Goal: Information Seeking & Learning: Check status

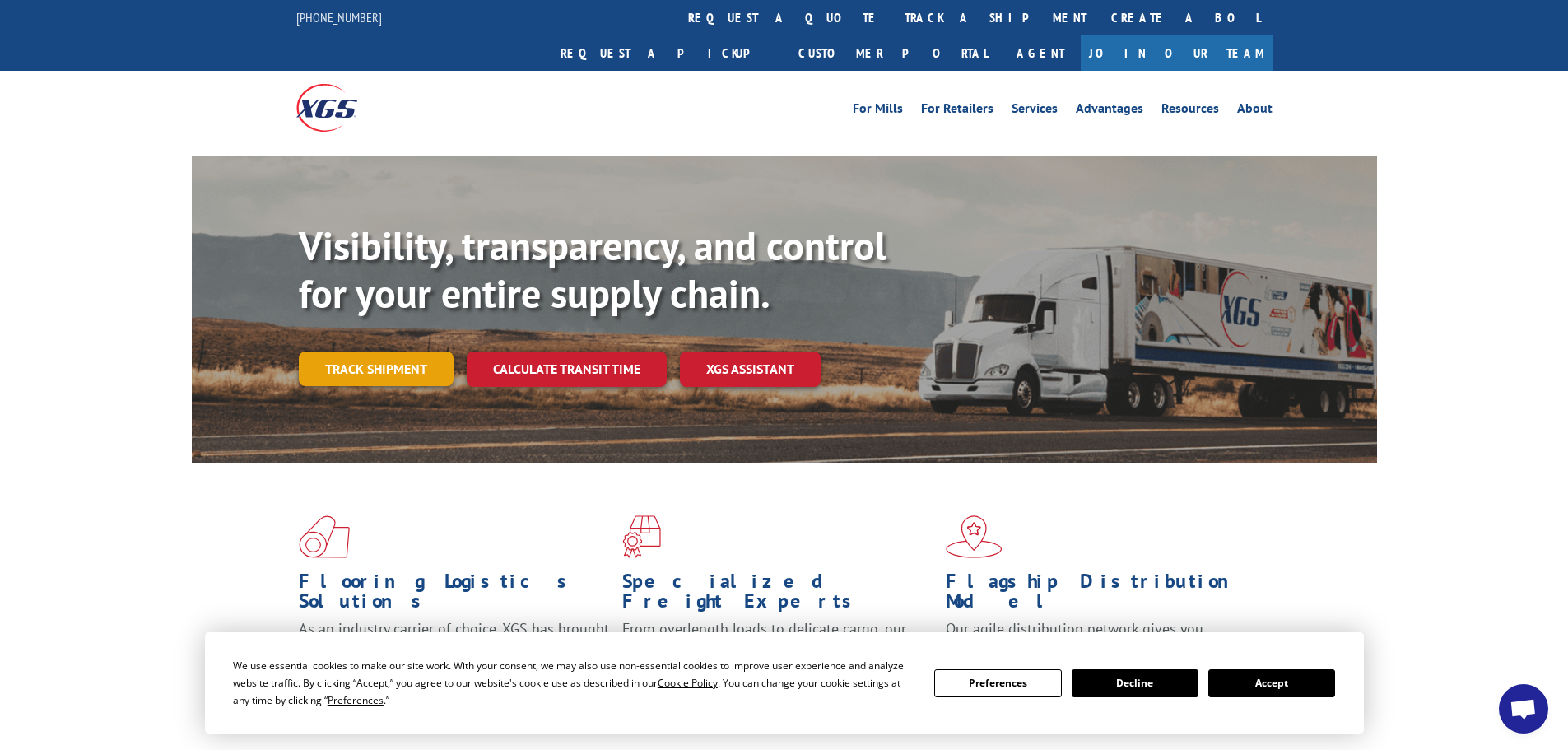
click at [375, 352] on link "Track shipment" at bounding box center [376, 369] width 155 height 34
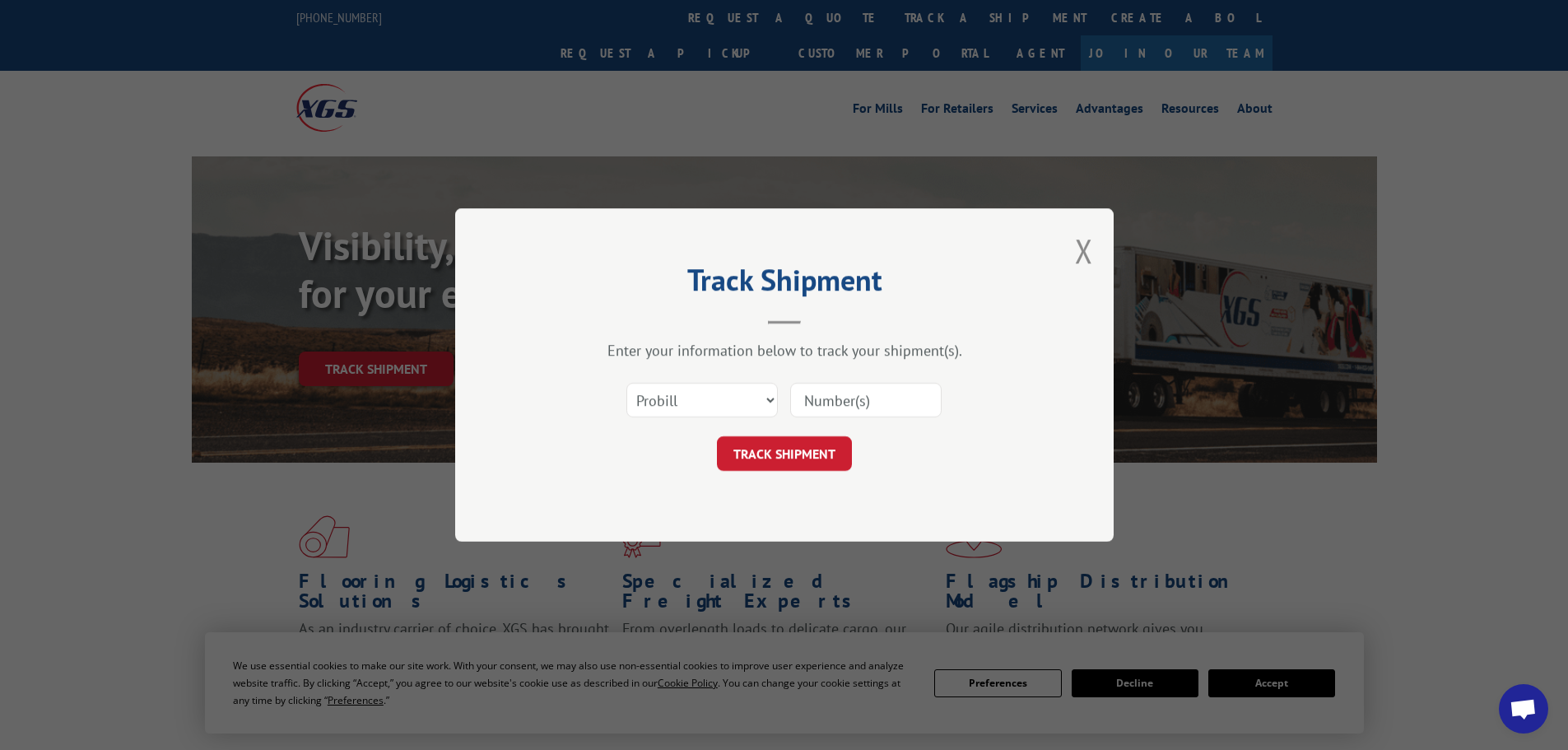
click at [872, 400] on input at bounding box center [865, 399] width 151 height 34
paste input "17633485"
type input "17633485"
click at [784, 460] on button "TRACK SHIPMENT" at bounding box center [784, 453] width 135 height 34
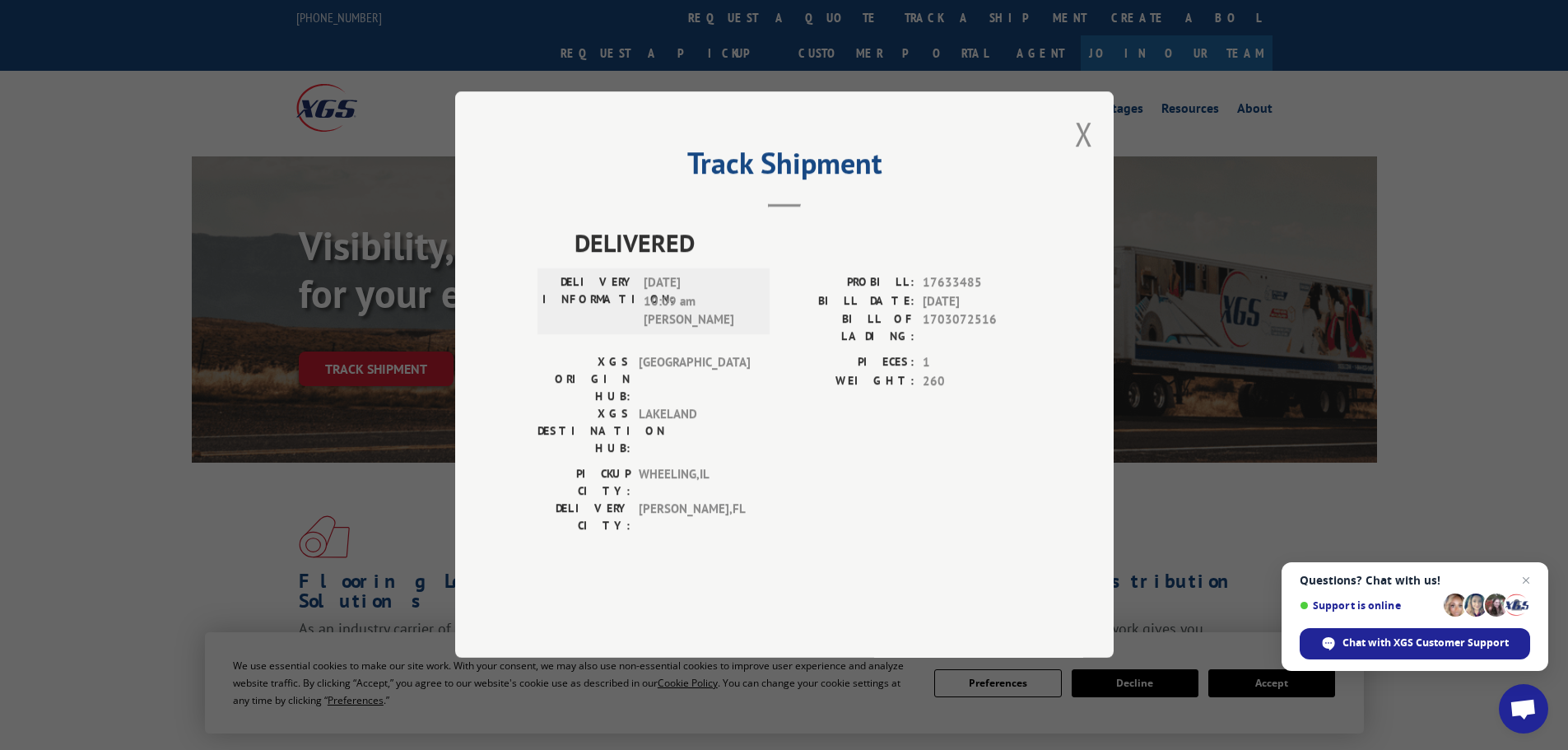
click at [1085, 156] on button "Close modal" at bounding box center [1084, 133] width 18 height 43
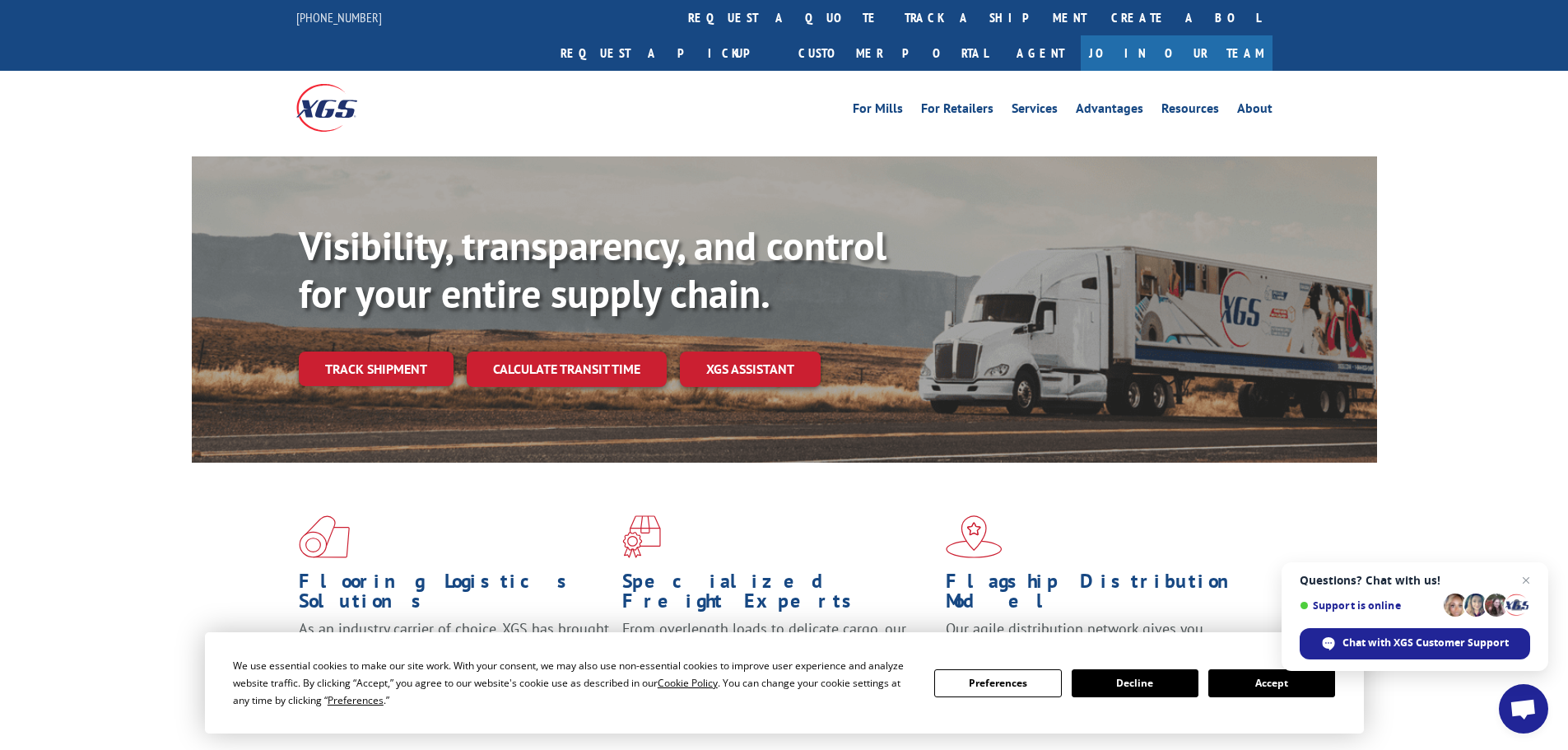
drag, startPoint x: 375, startPoint y: 331, endPoint x: 417, endPoint y: 335, distance: 42.2
click at [375, 352] on link "Track shipment" at bounding box center [376, 369] width 155 height 34
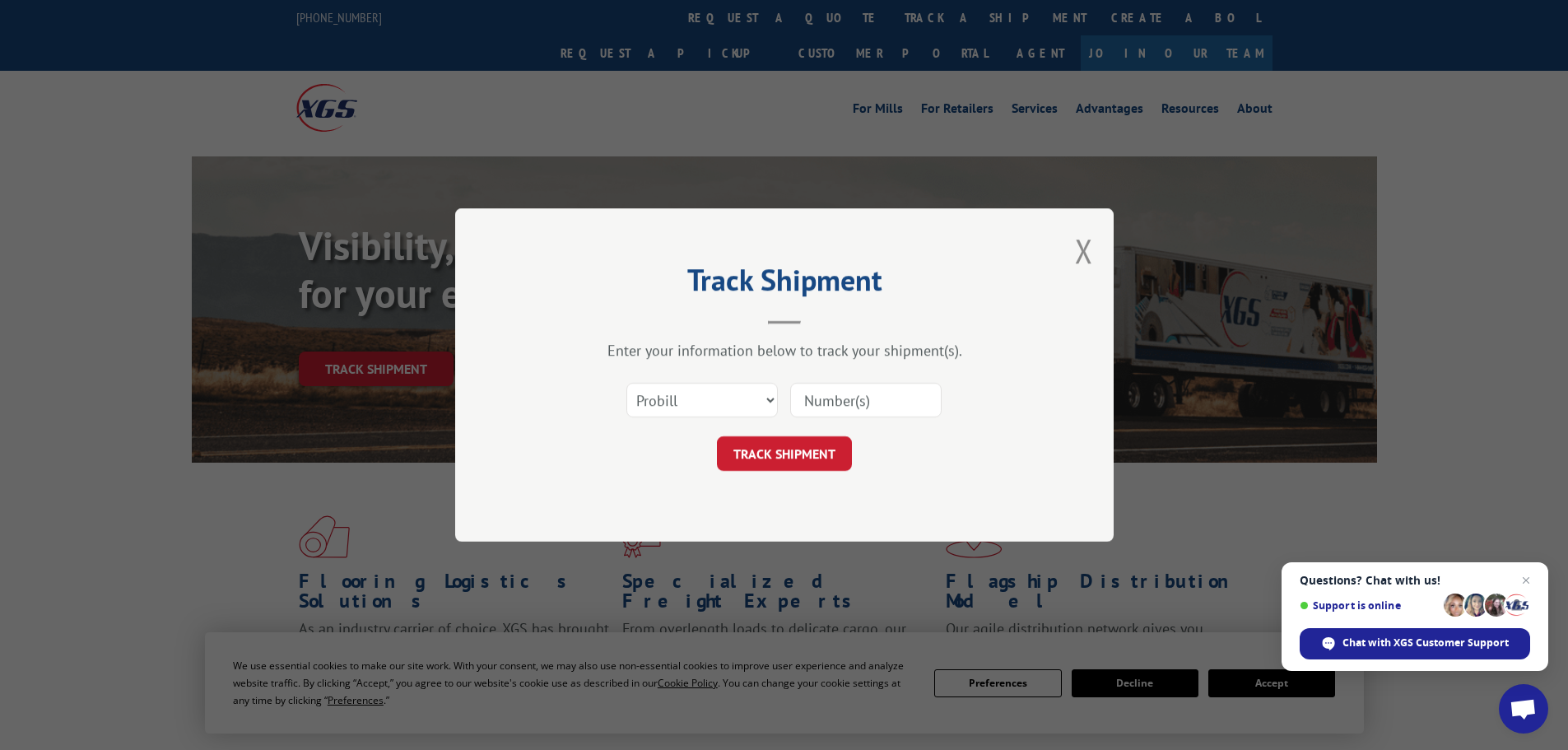
click at [870, 406] on input at bounding box center [865, 399] width 151 height 34
paste input "17501835"
type input "17501835"
click at [785, 453] on button "TRACK SHIPMENT" at bounding box center [784, 453] width 135 height 34
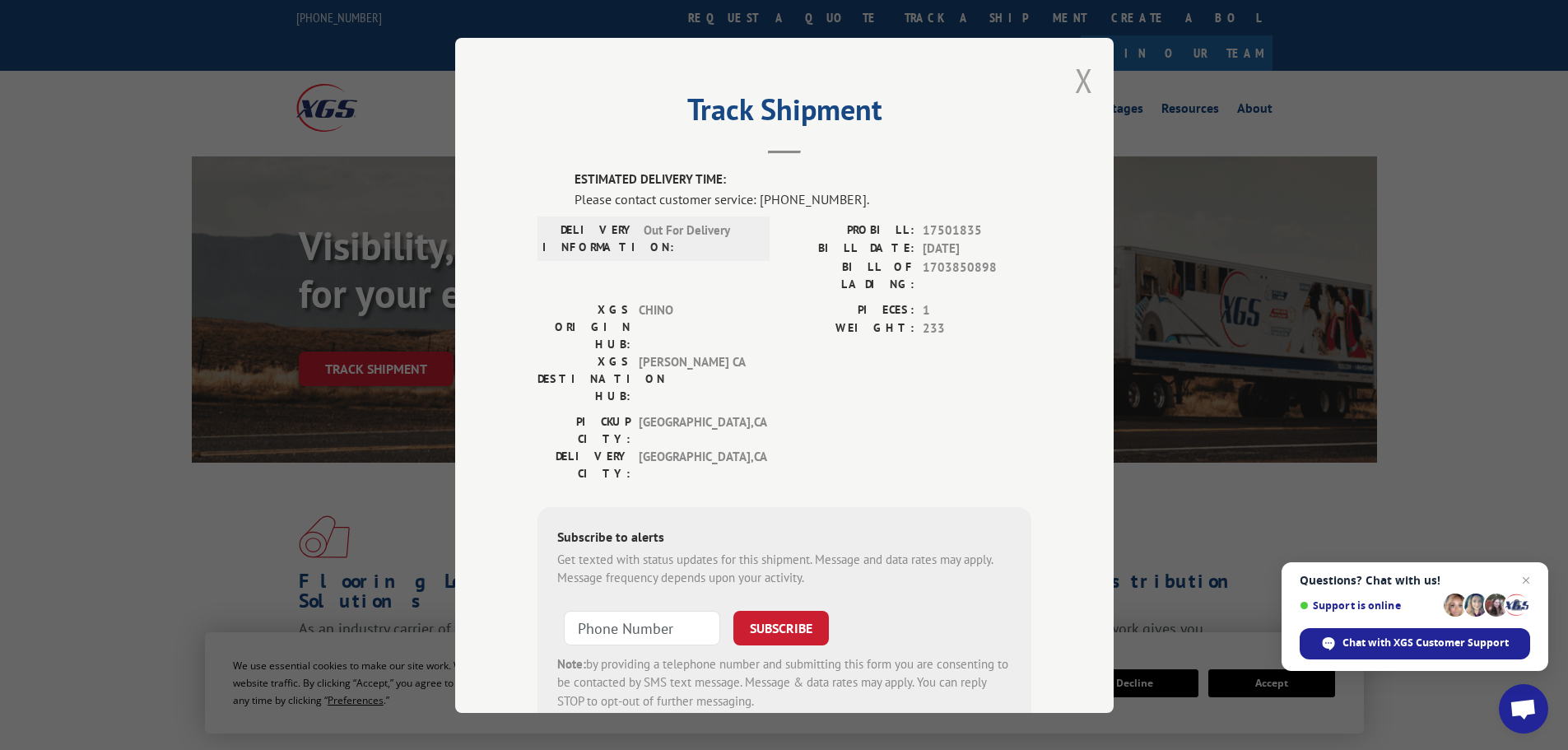
click at [1078, 92] on button "Close modal" at bounding box center [1084, 80] width 18 height 43
